Goal: Information Seeking & Learning: Learn about a topic

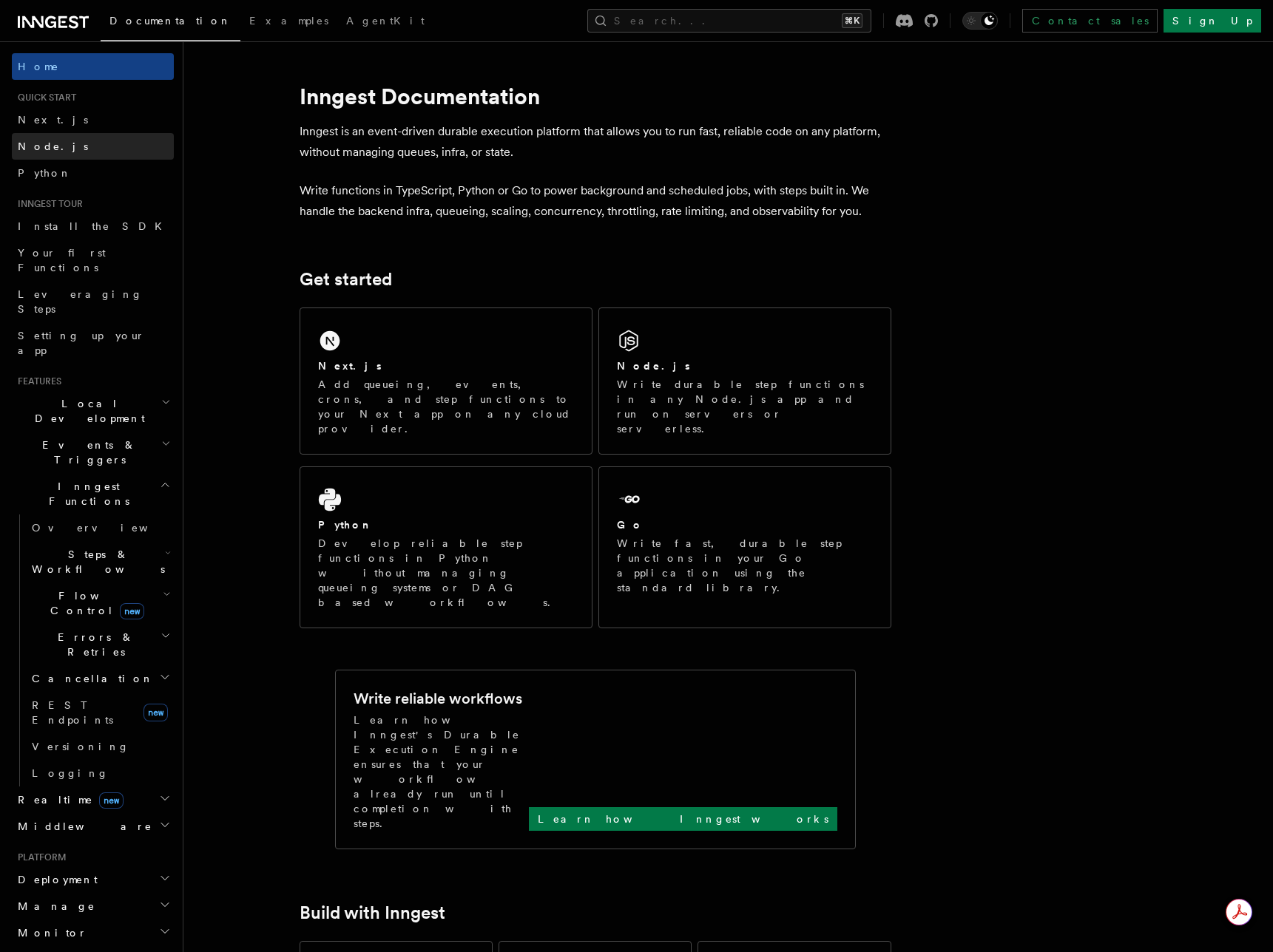
click at [64, 146] on link "Node.js" at bounding box center [92, 146] width 162 height 26
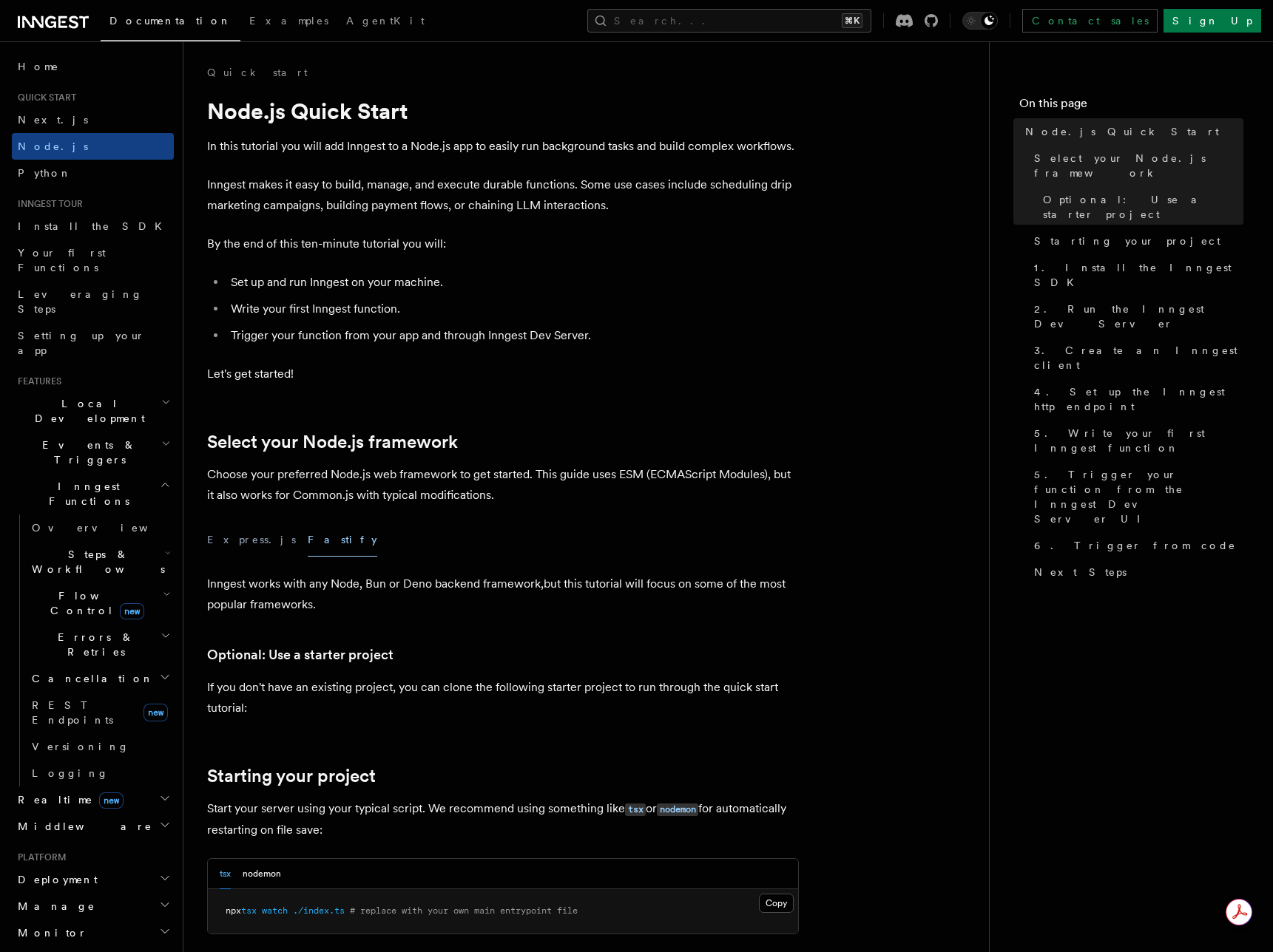
click at [74, 13] on icon at bounding box center [53, 22] width 71 height 18
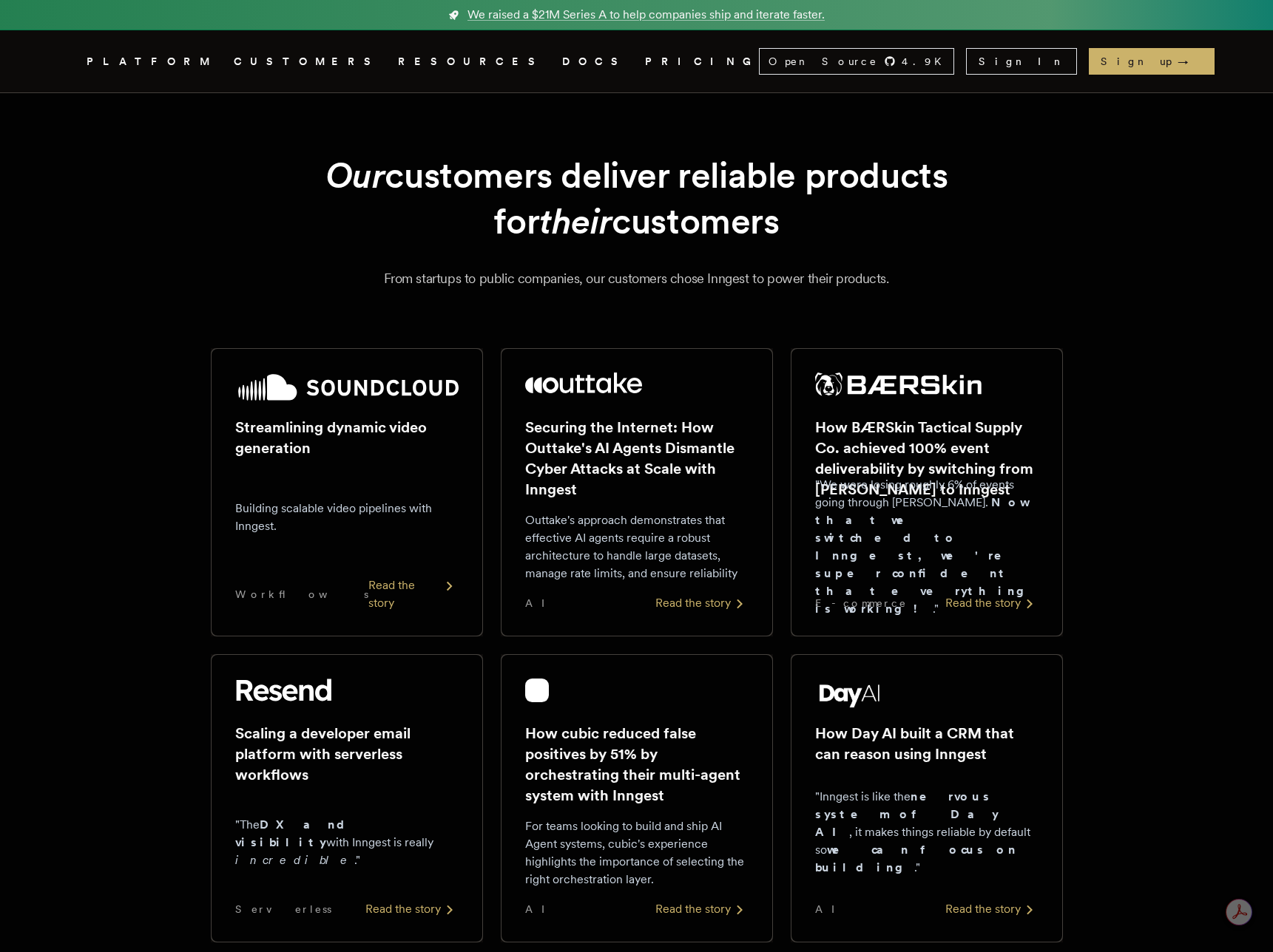
click at [644, 67] on link "PRICING" at bounding box center [701, 61] width 114 height 18
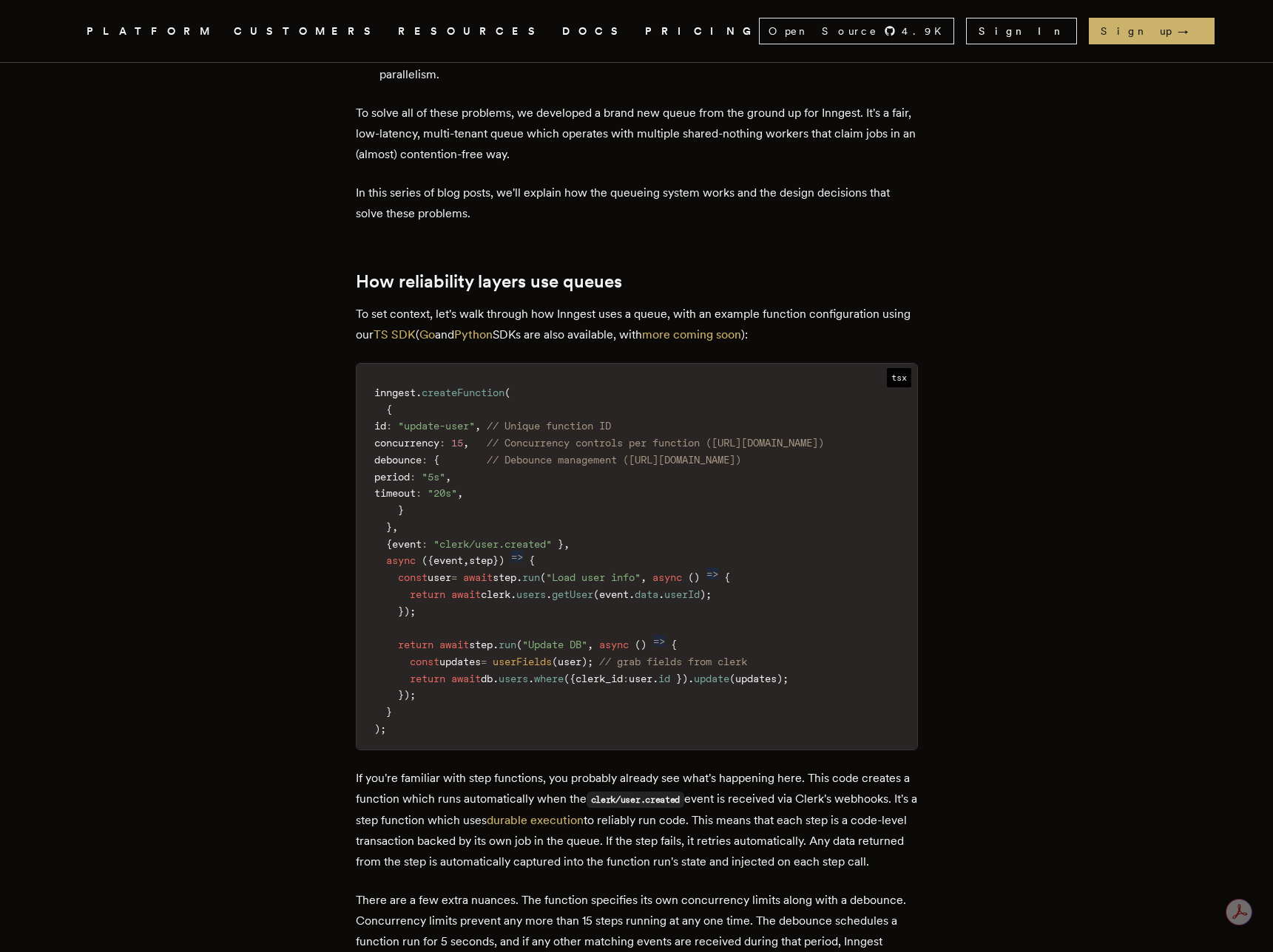
scroll to position [1690, 0]
click at [1150, 34] on link "Sign up →" at bounding box center [1151, 31] width 125 height 26
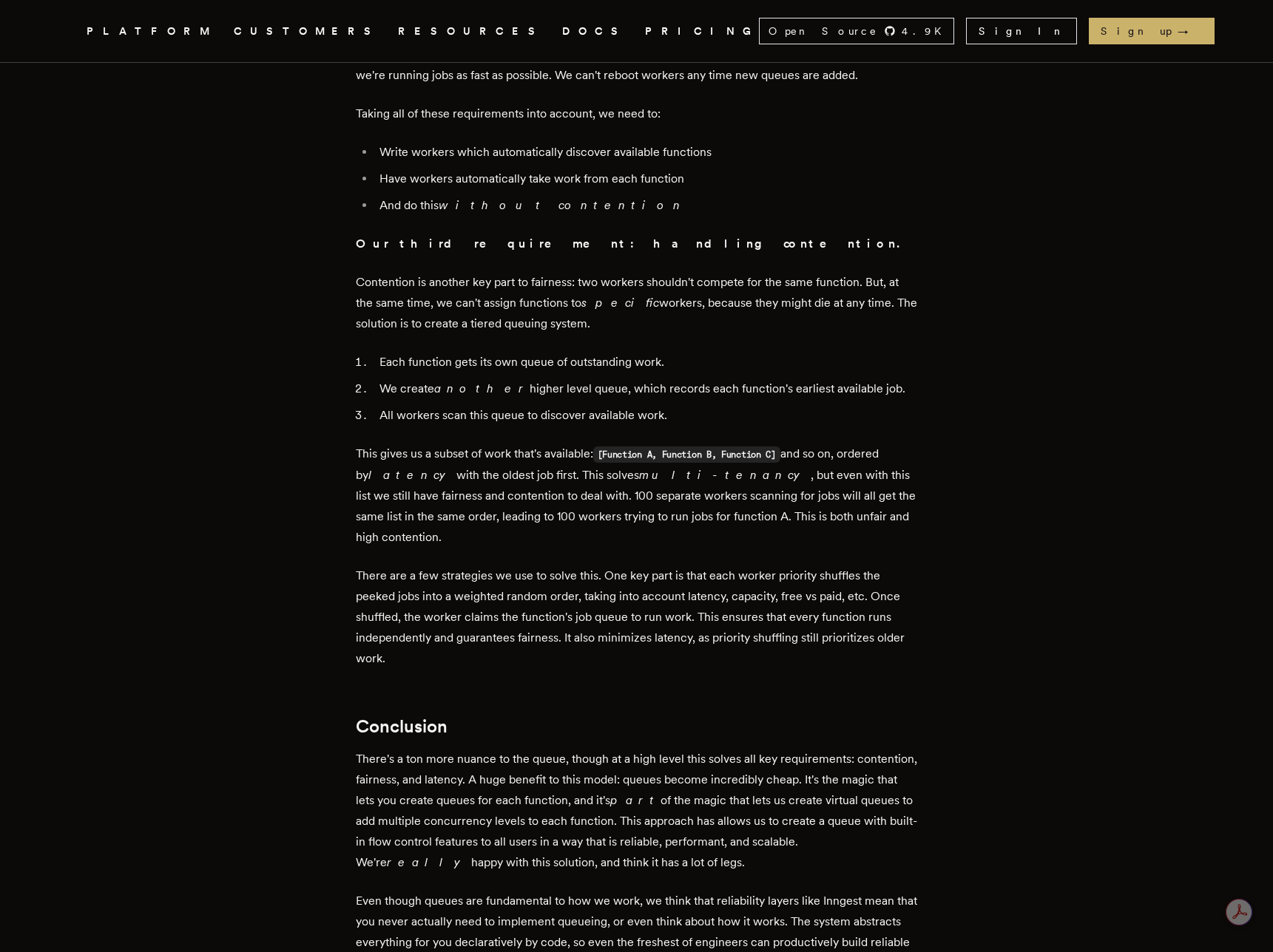
scroll to position [4130, 0]
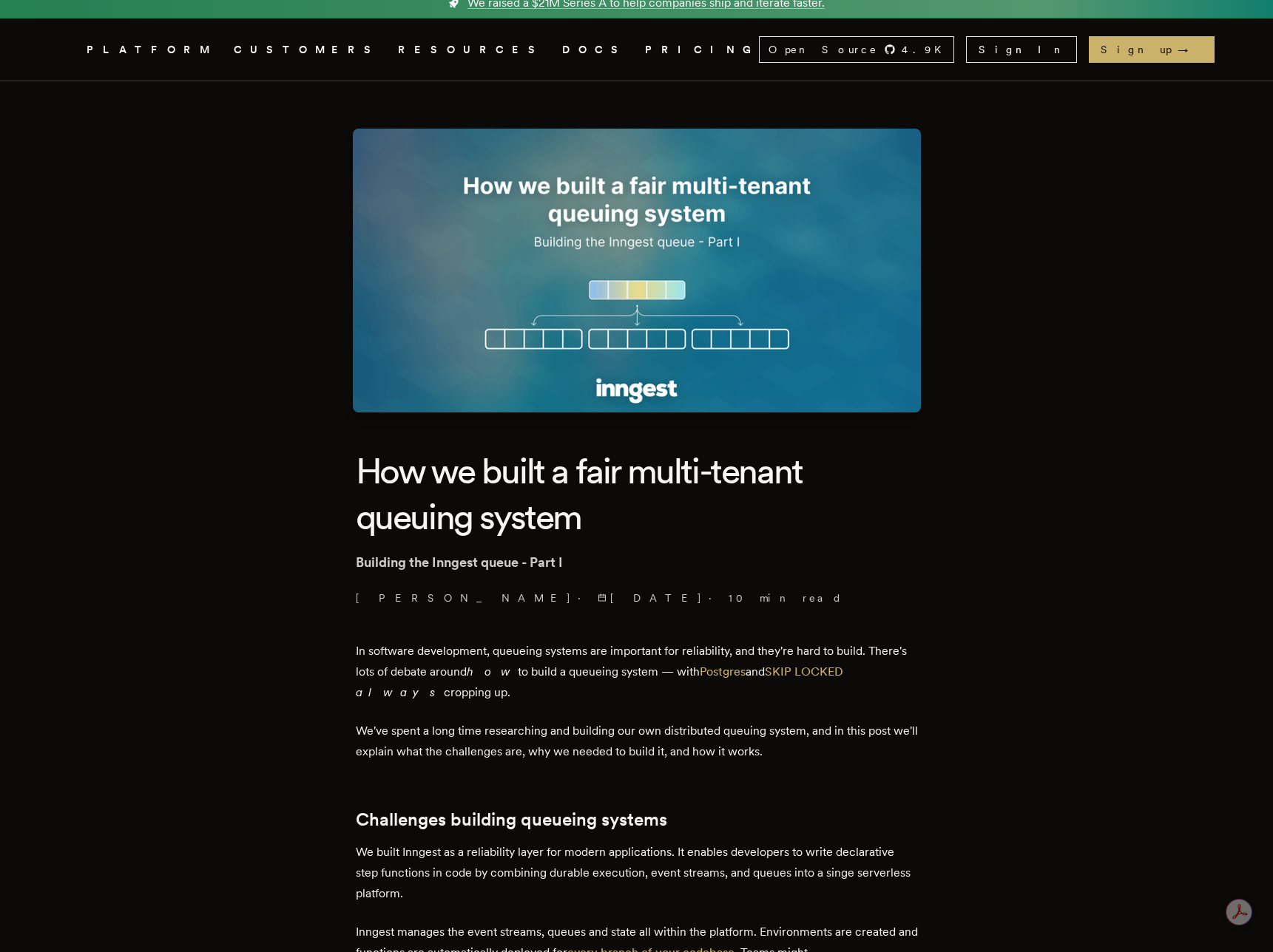
scroll to position [20, 0]
